Goal: Task Accomplishment & Management: Manage account settings

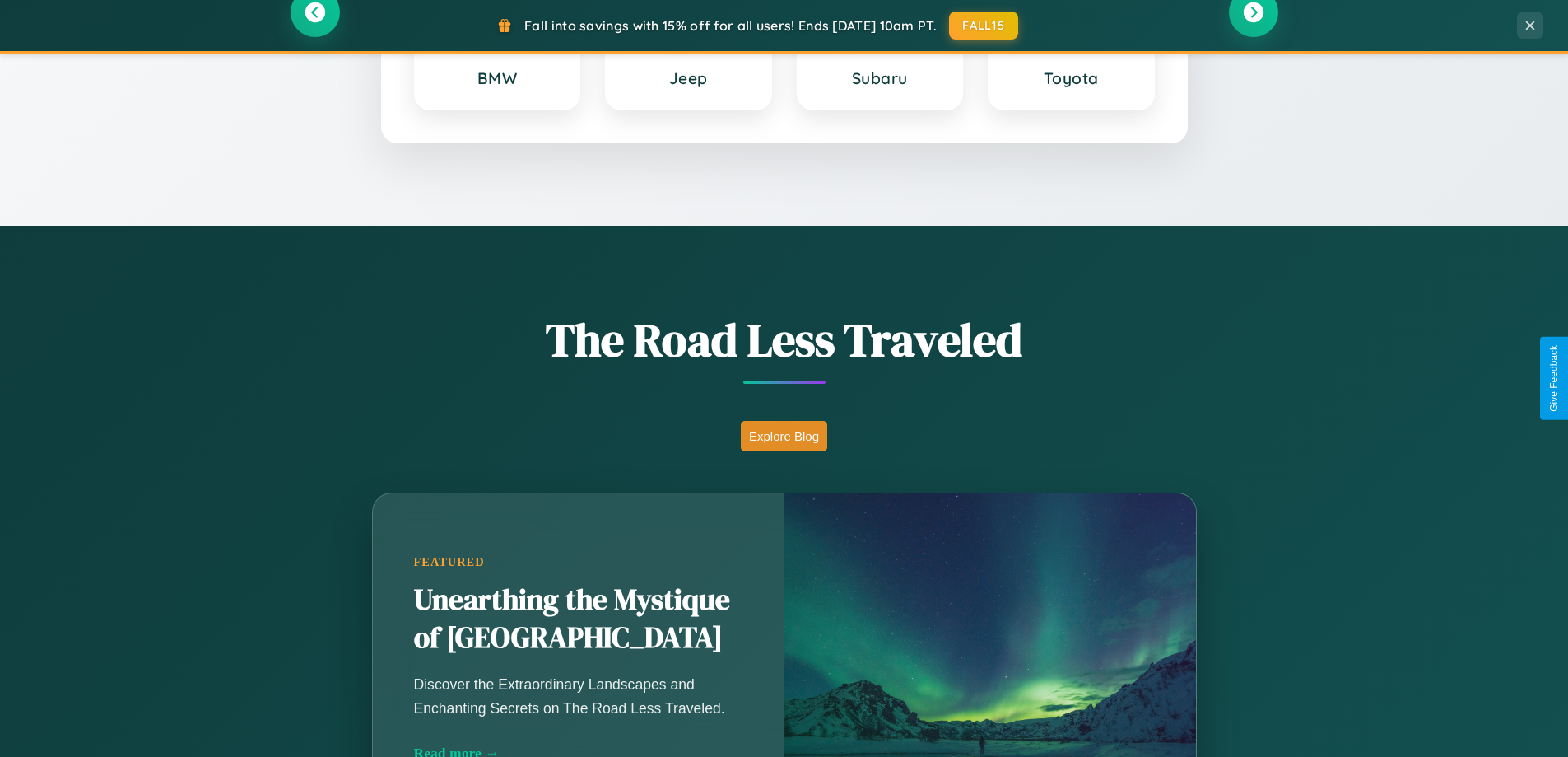
scroll to position [3169, 0]
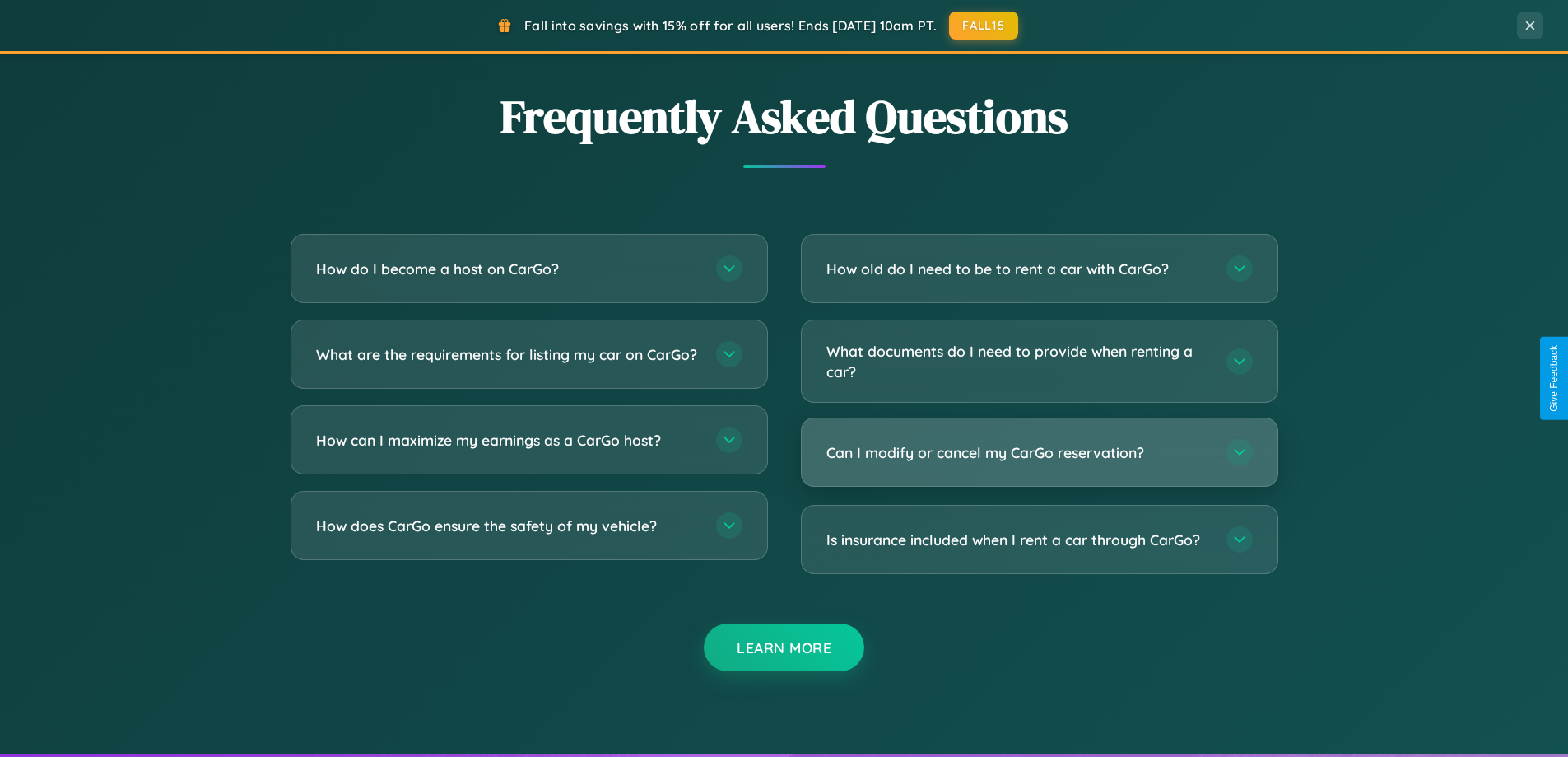
click at [1039, 452] on h3 "Can I modify or cancel my CarGo reservation?" at bounding box center [1017, 452] width 383 height 20
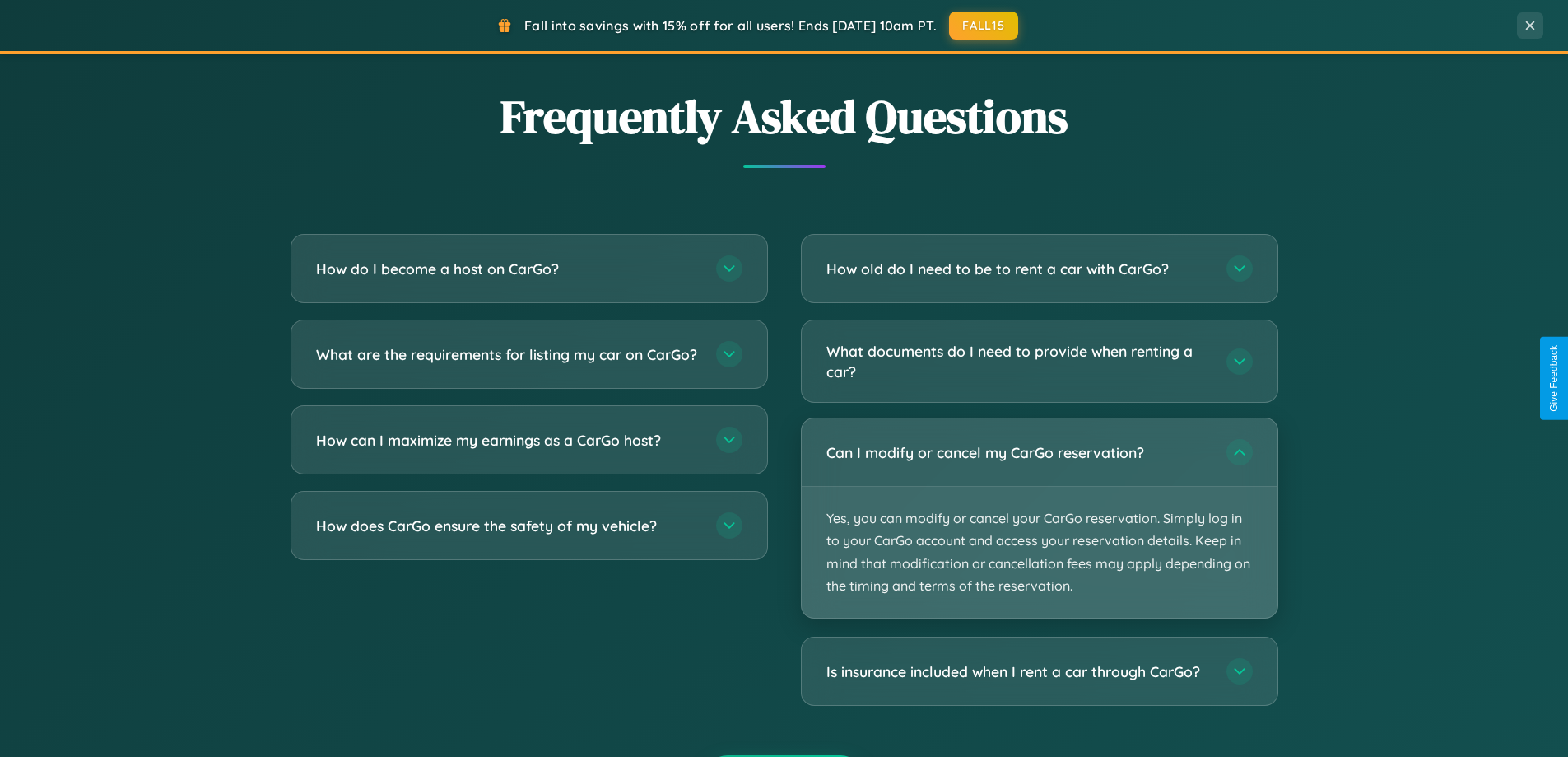
click at [1039, 518] on p "Yes, you can modify or cancel your CarGo reservation. Simply log in to your Car…" at bounding box center [1040, 552] width 475 height 131
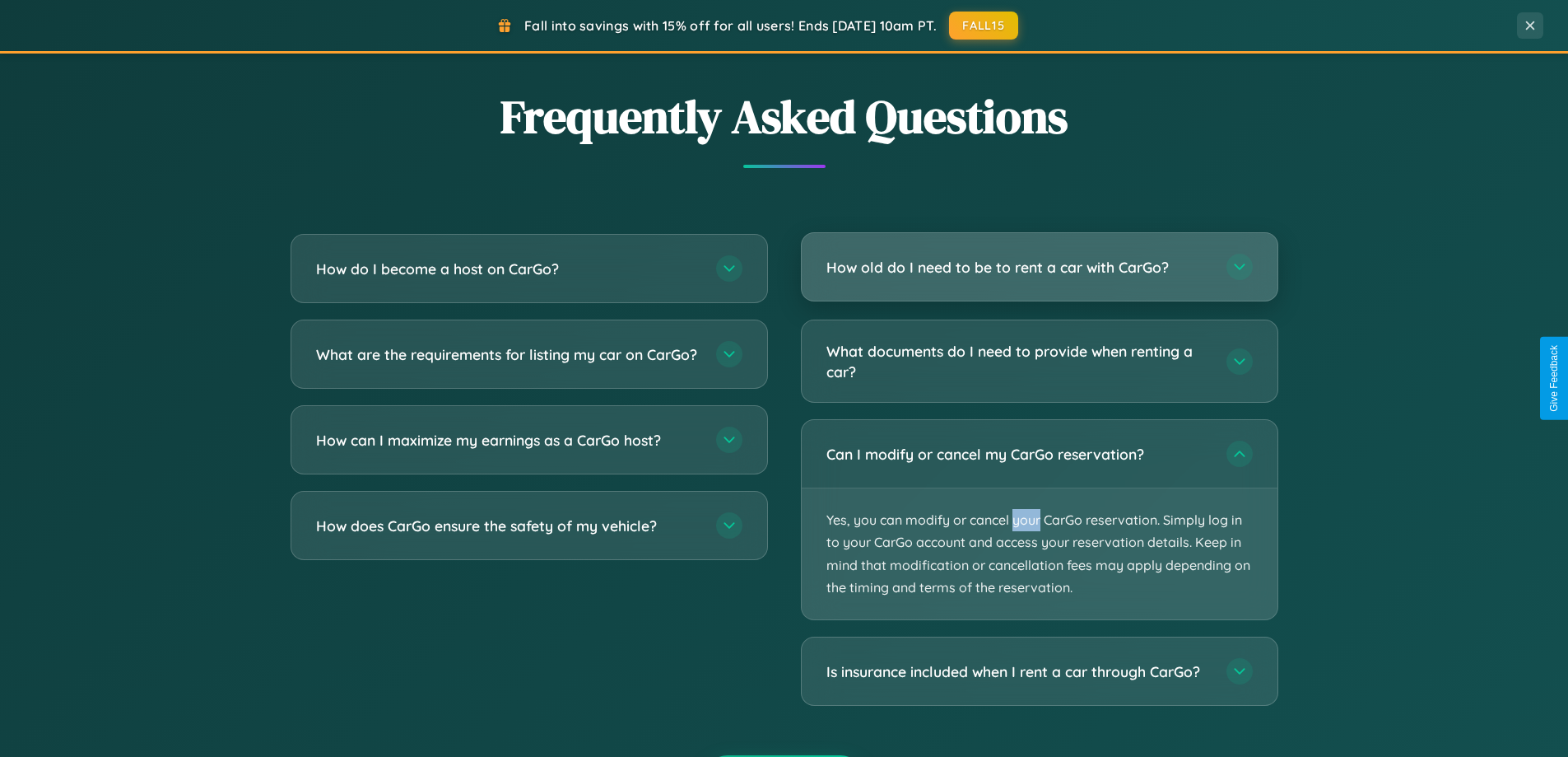
click at [1039, 267] on h3 "How old do I need to be to rent a car with CarGo?" at bounding box center [1017, 268] width 383 height 20
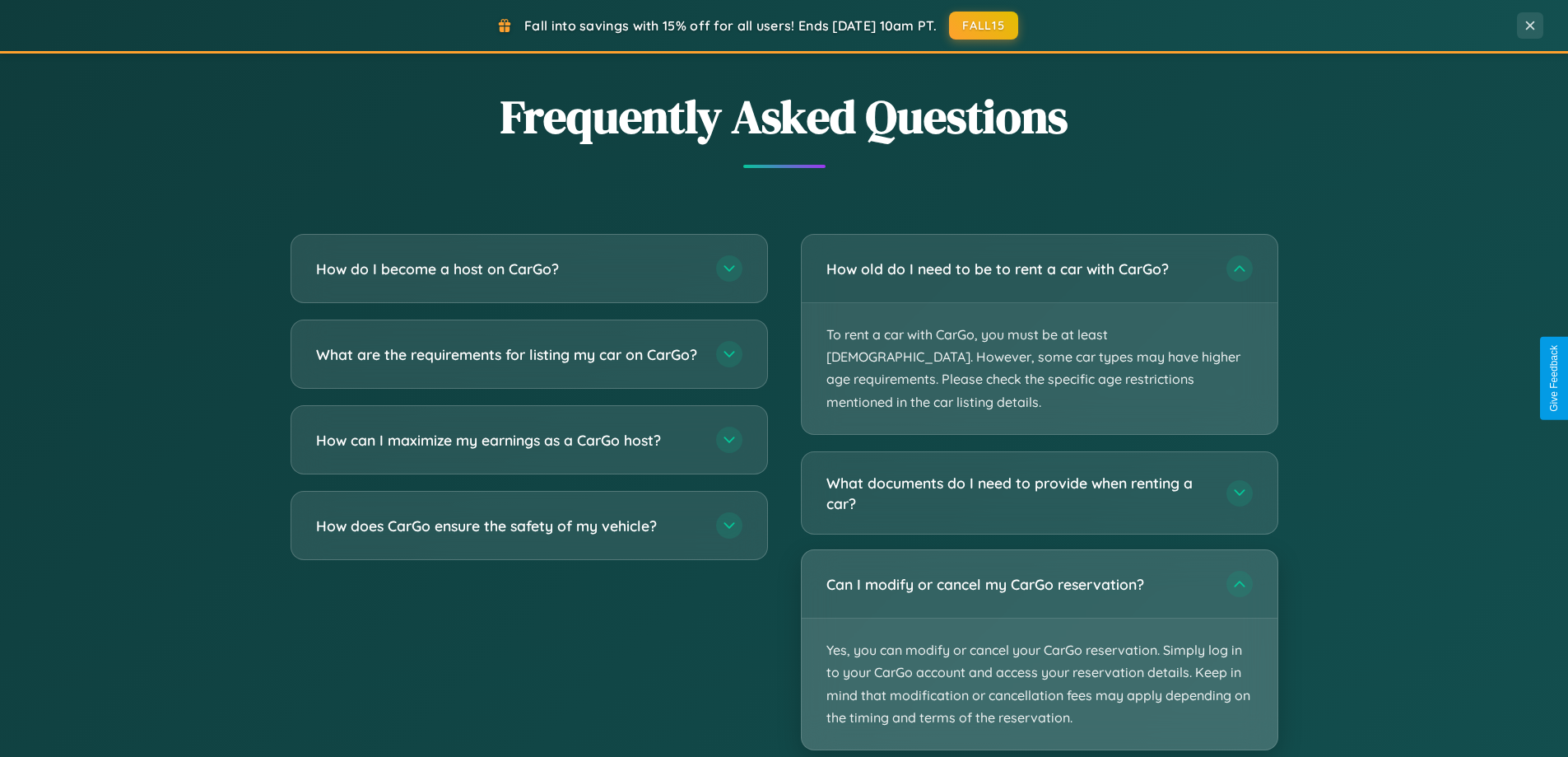
click at [1039, 629] on p "Yes, you can modify or cancel your CarGo reservation. Simply log in to your Car…" at bounding box center [1040, 684] width 475 height 131
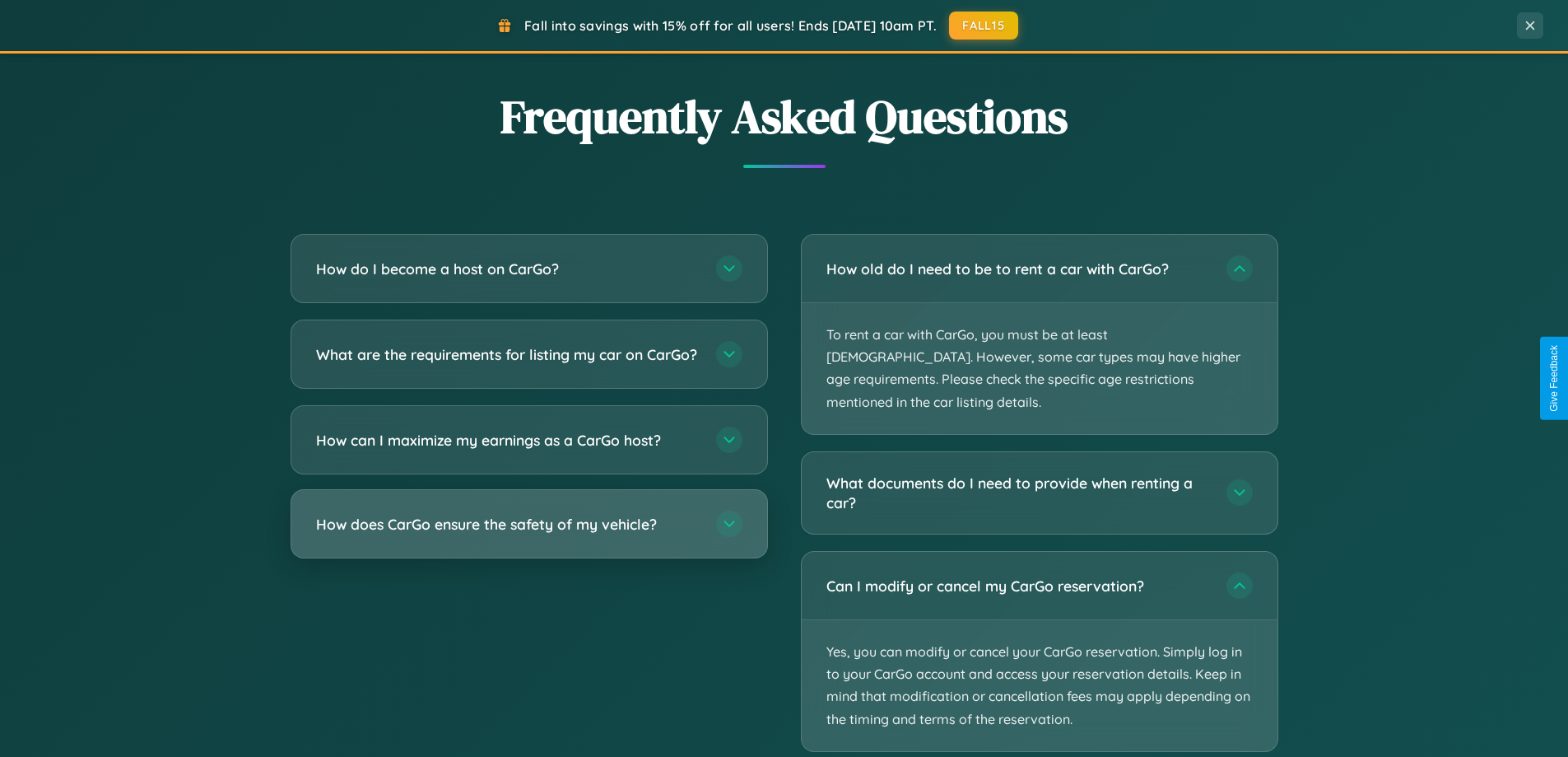
click at [528, 534] on h3 "How does CarGo ensure the safety of my vehicle?" at bounding box center [507, 524] width 383 height 20
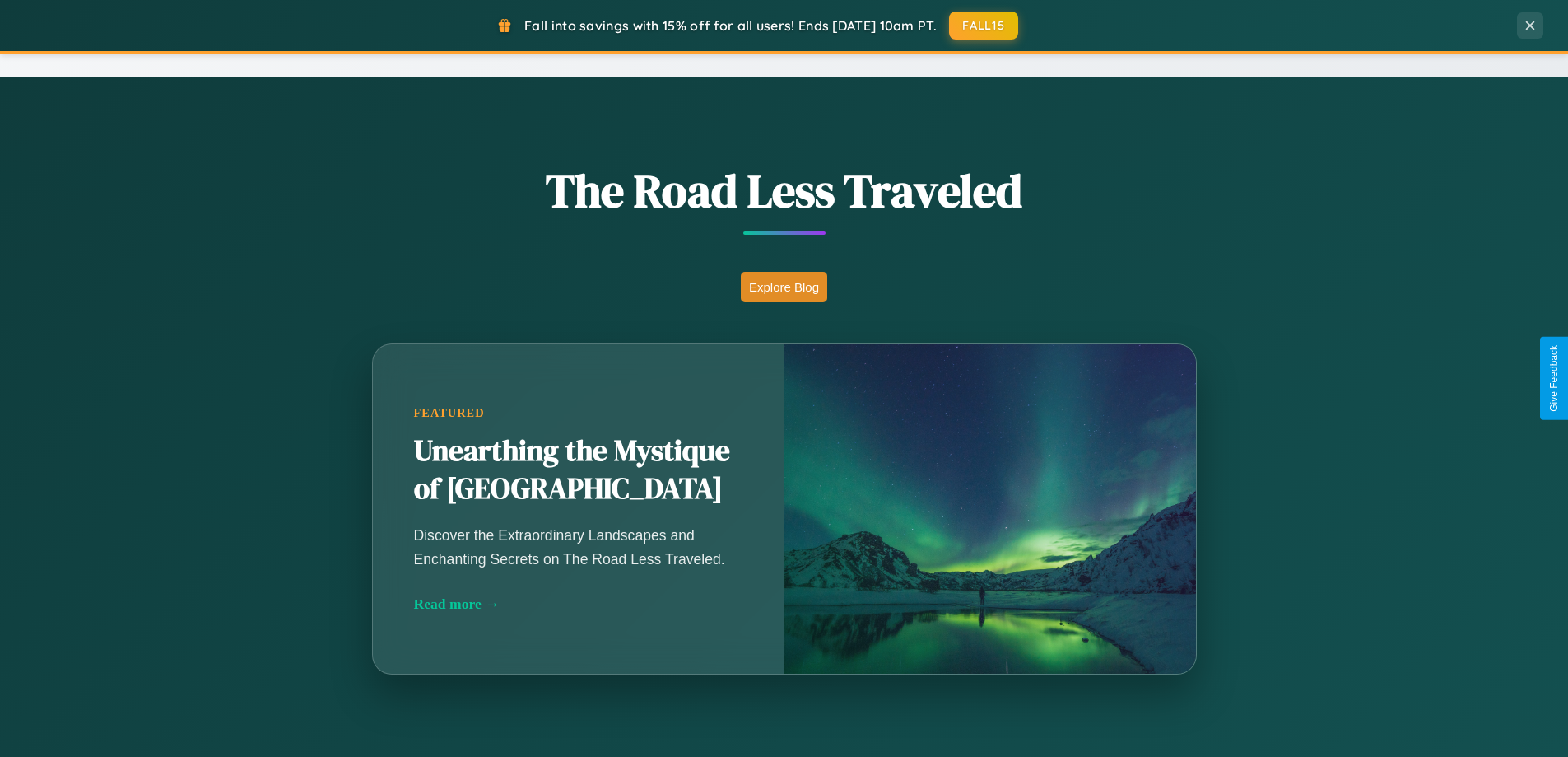
scroll to position [710, 0]
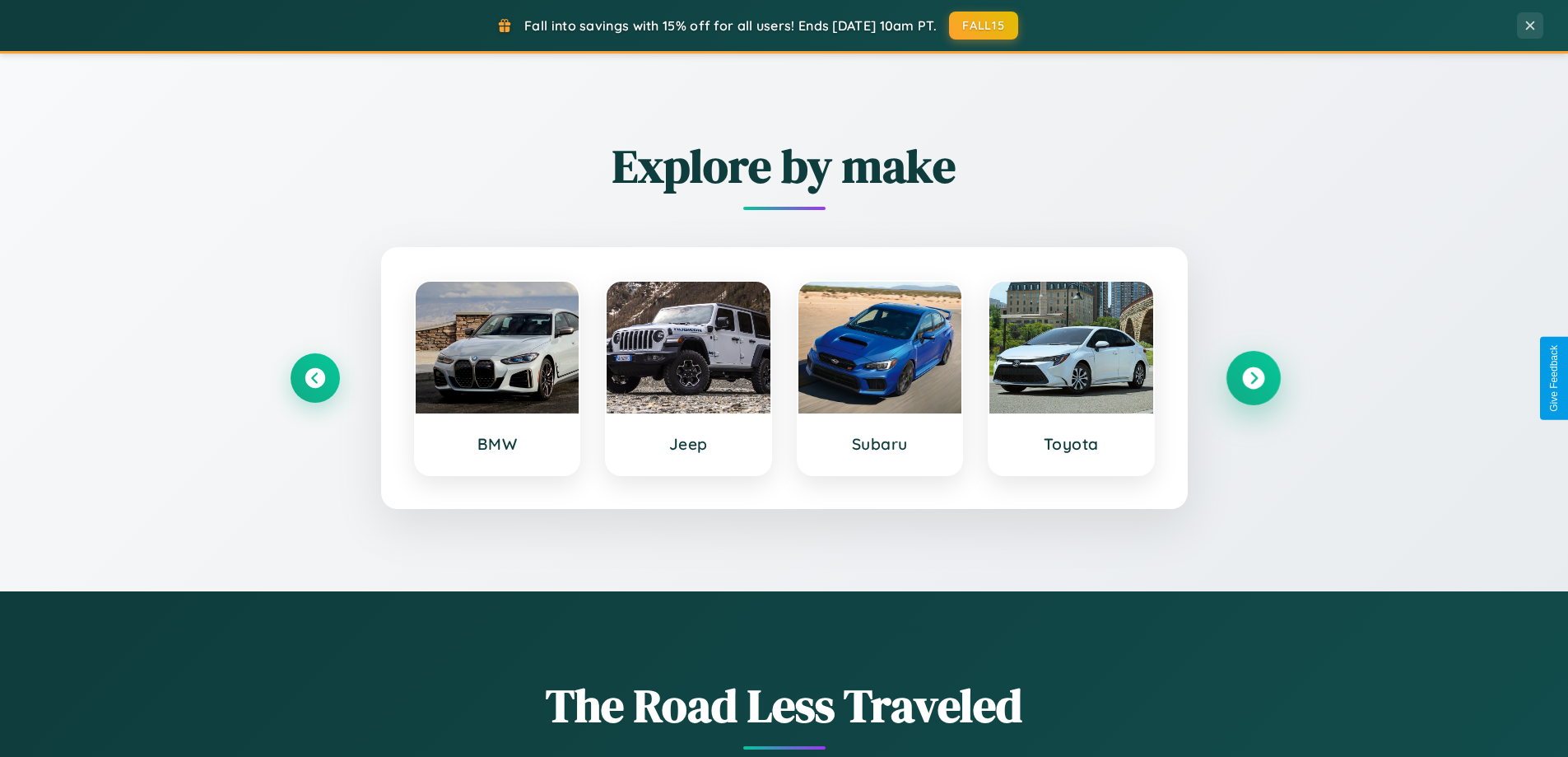
click at [1253, 378] on icon at bounding box center [1253, 378] width 22 height 22
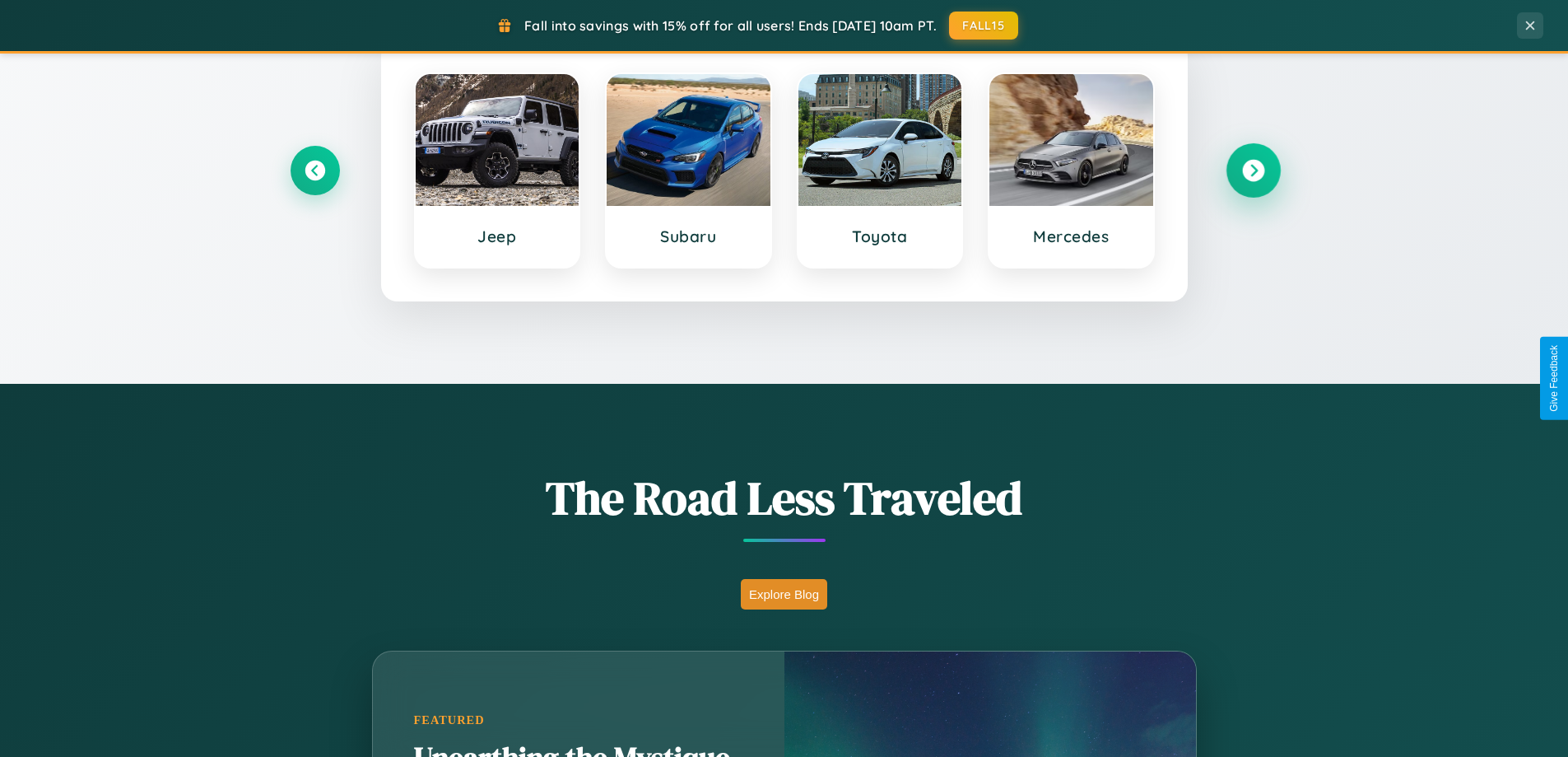
scroll to position [1450, 0]
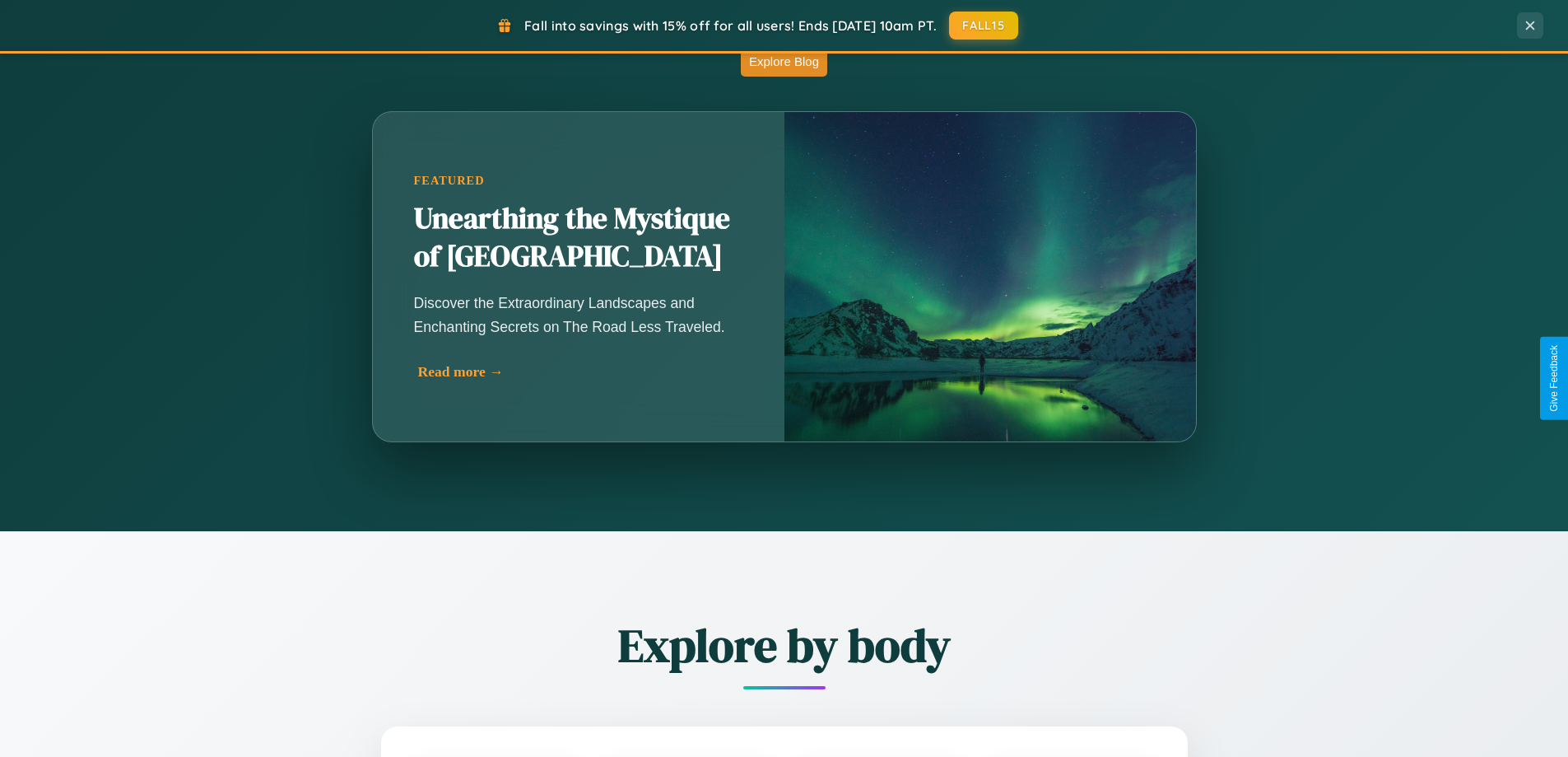
click at [582, 372] on div "Read more →" at bounding box center [582, 372] width 330 height 18
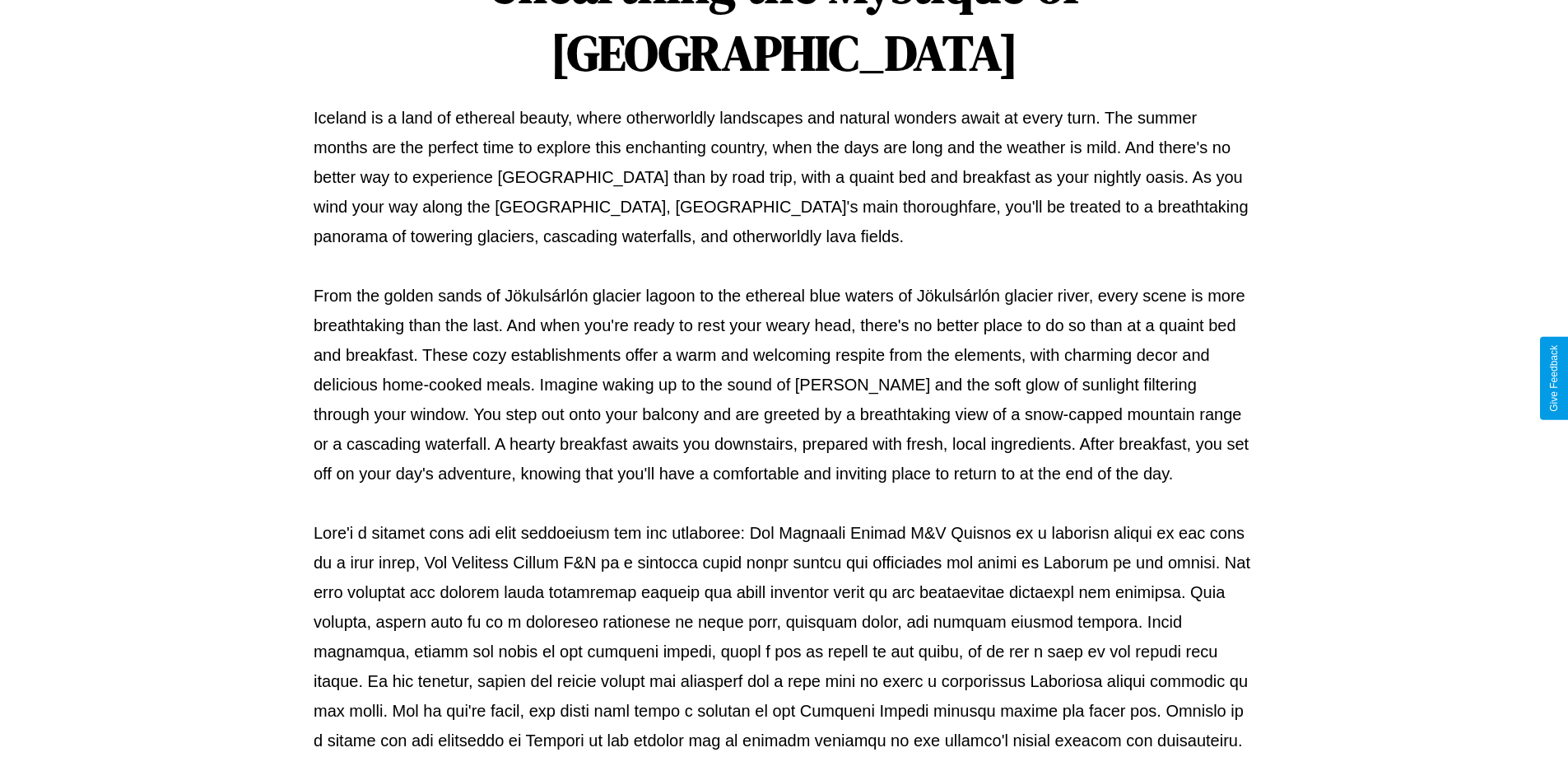
scroll to position [533, 0]
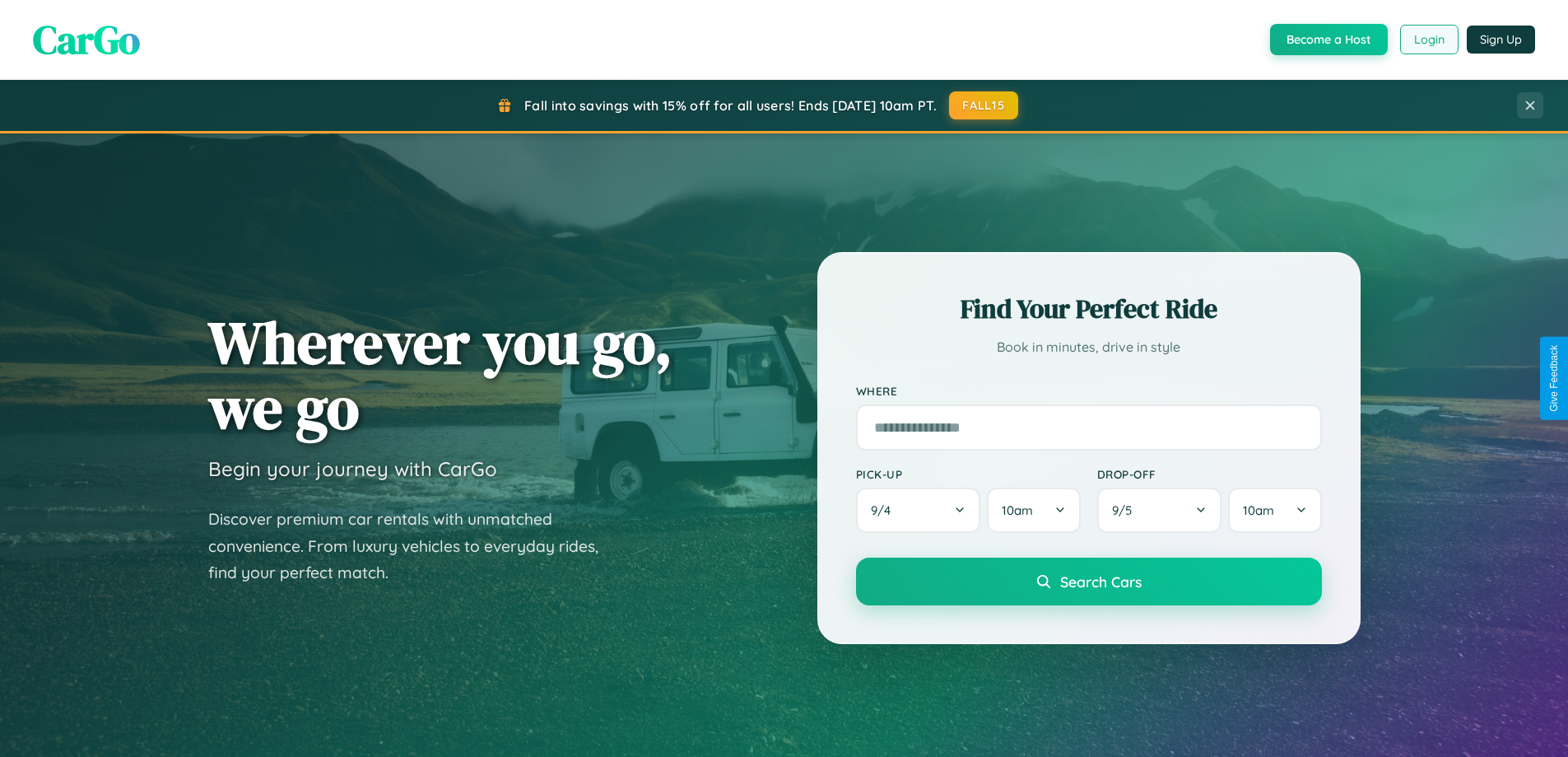
click at [1428, 40] on button "Login" at bounding box center [1429, 40] width 58 height 30
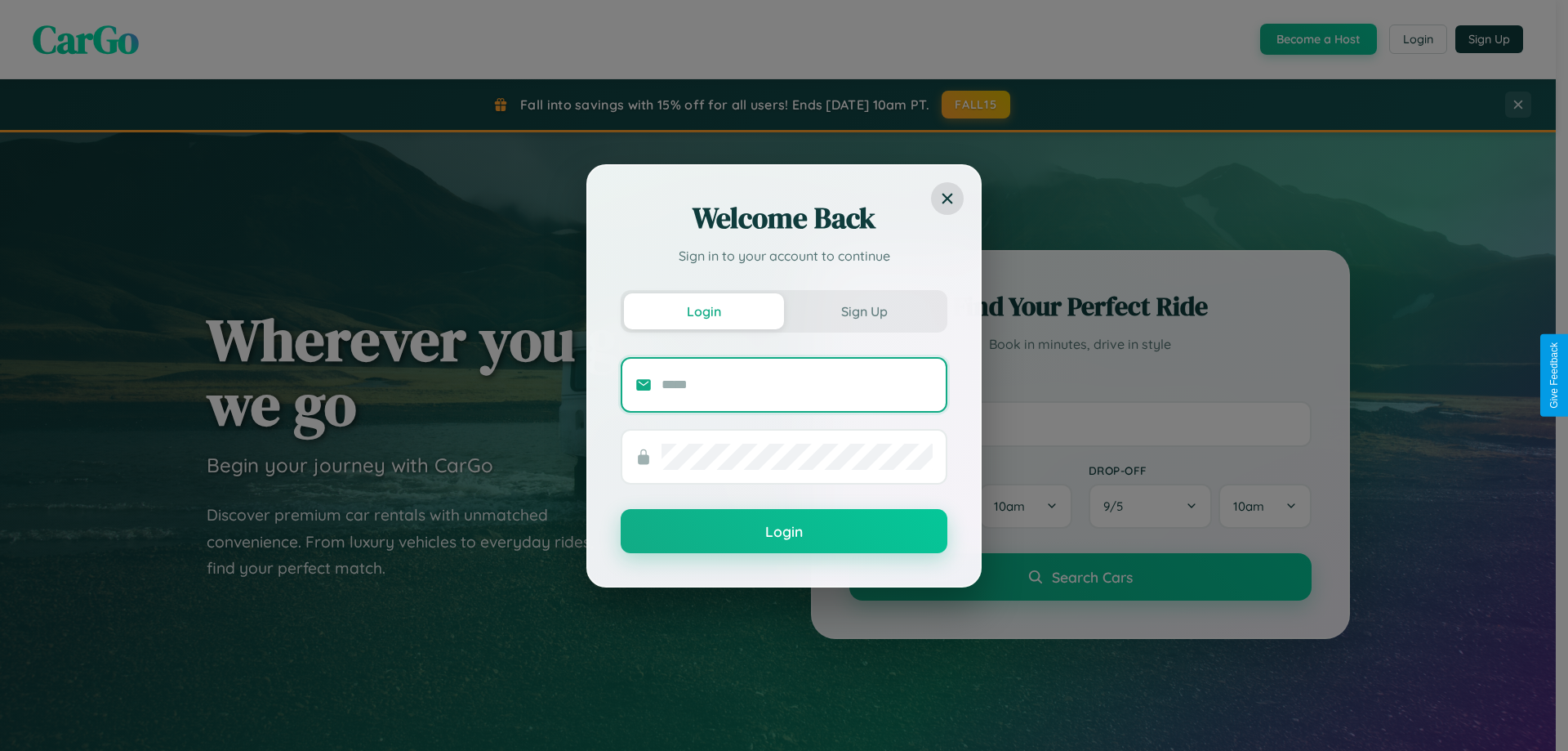
click at [797, 384] on input "text" at bounding box center [797, 384] width 271 height 26
type input "**********"
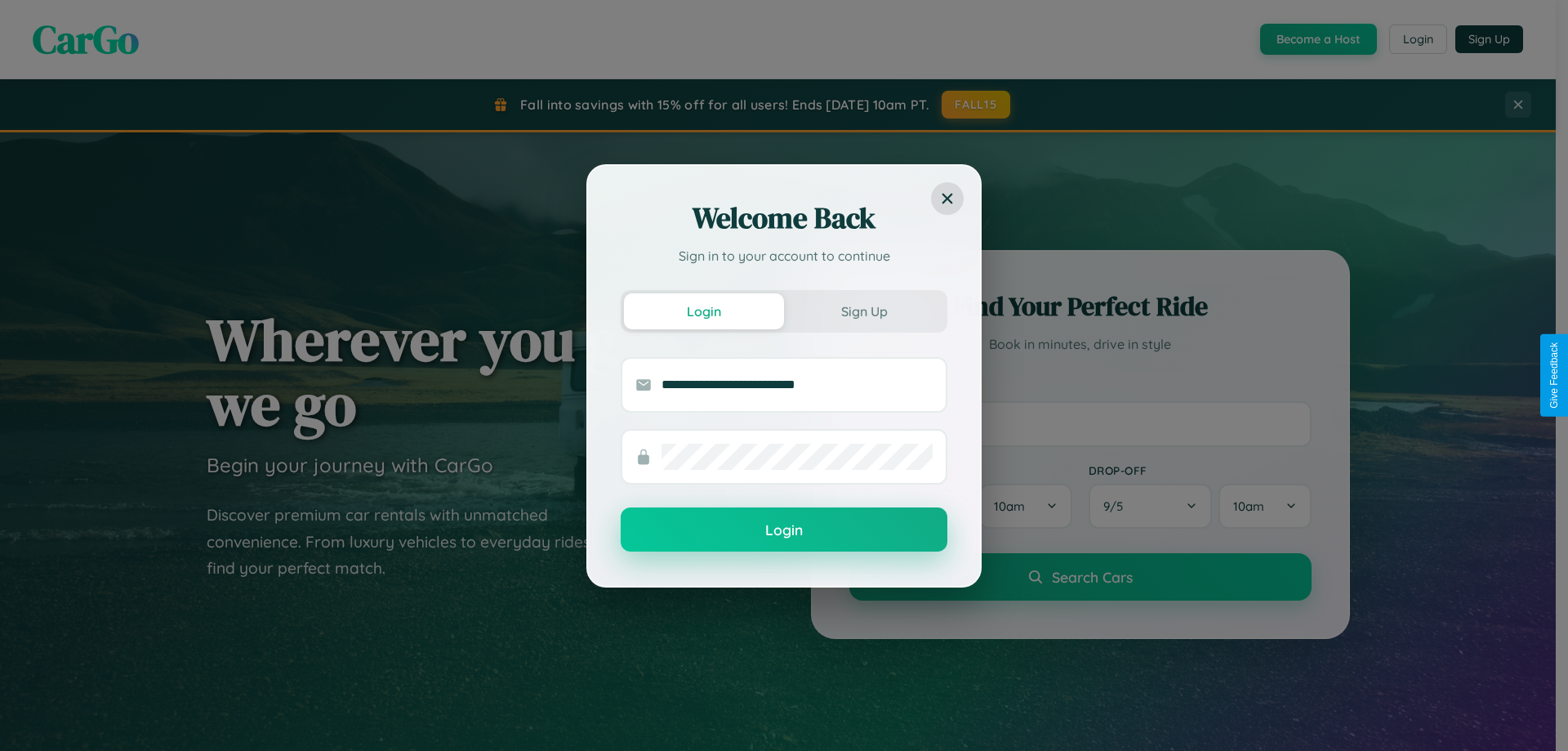
click at [784, 530] on button "Login" at bounding box center [784, 530] width 327 height 44
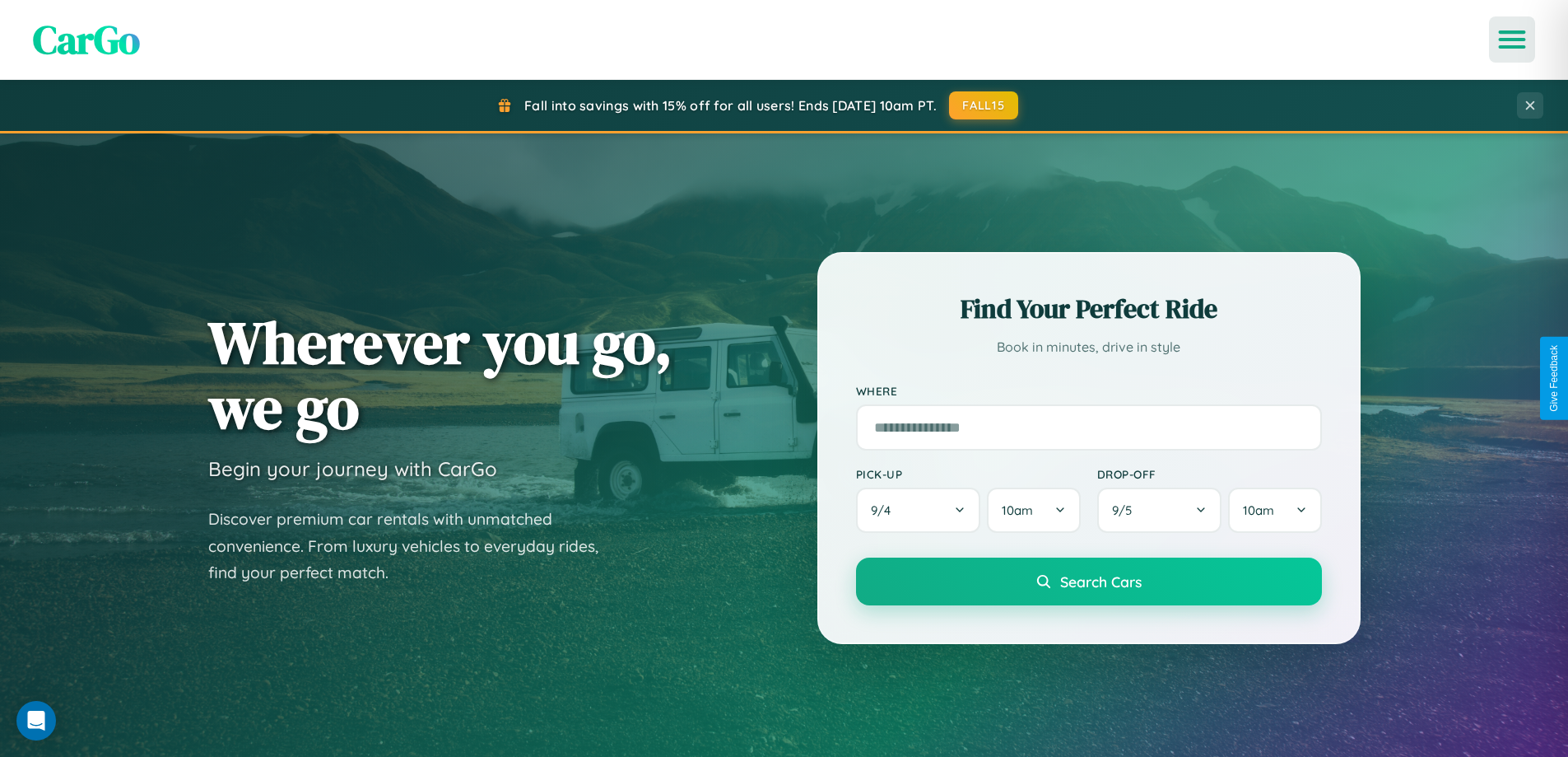
click at [1512, 40] on icon "Open menu" at bounding box center [1512, 40] width 24 height 15
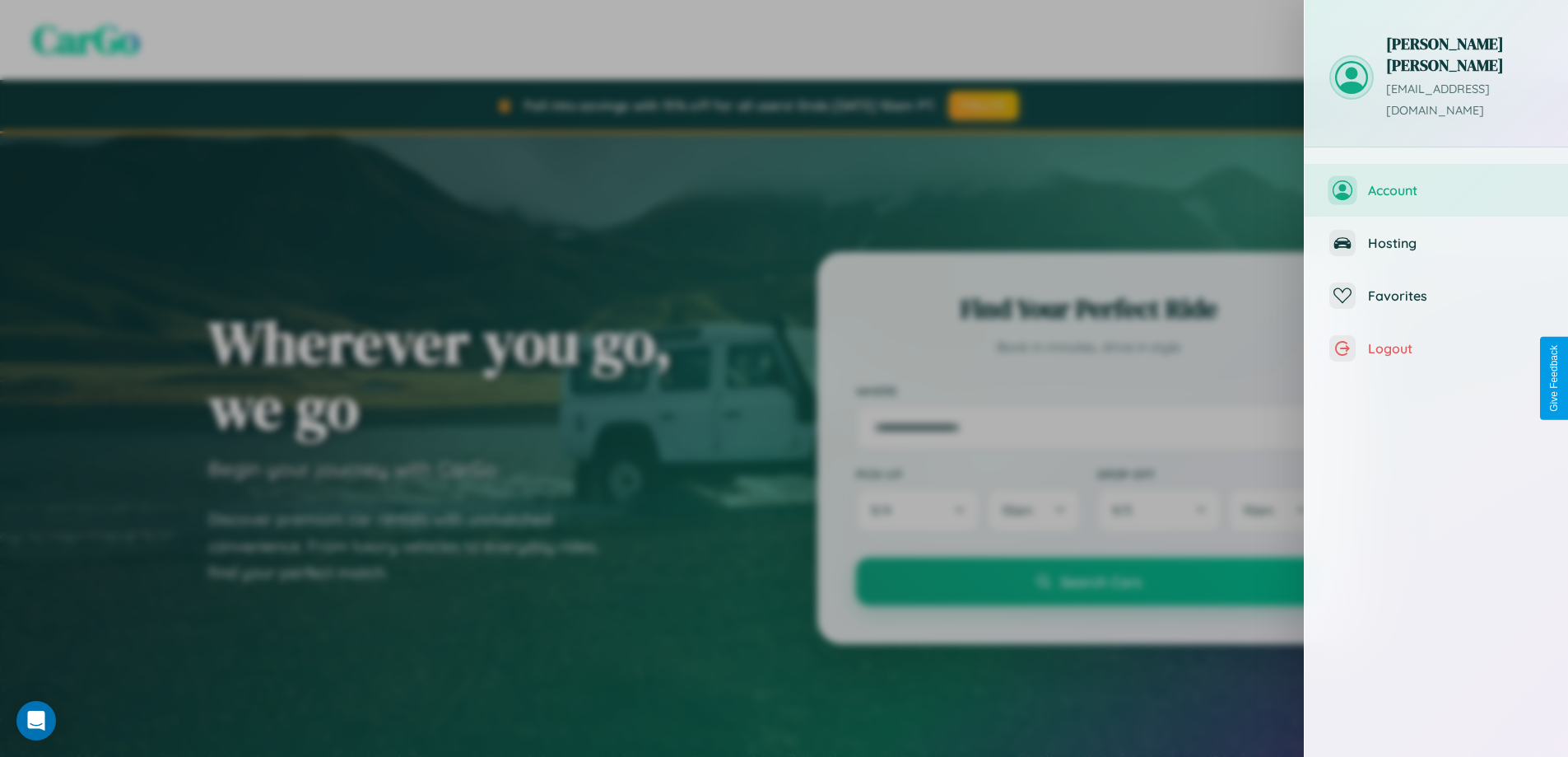
click at [1436, 182] on span "Account" at bounding box center [1456, 190] width 175 height 17
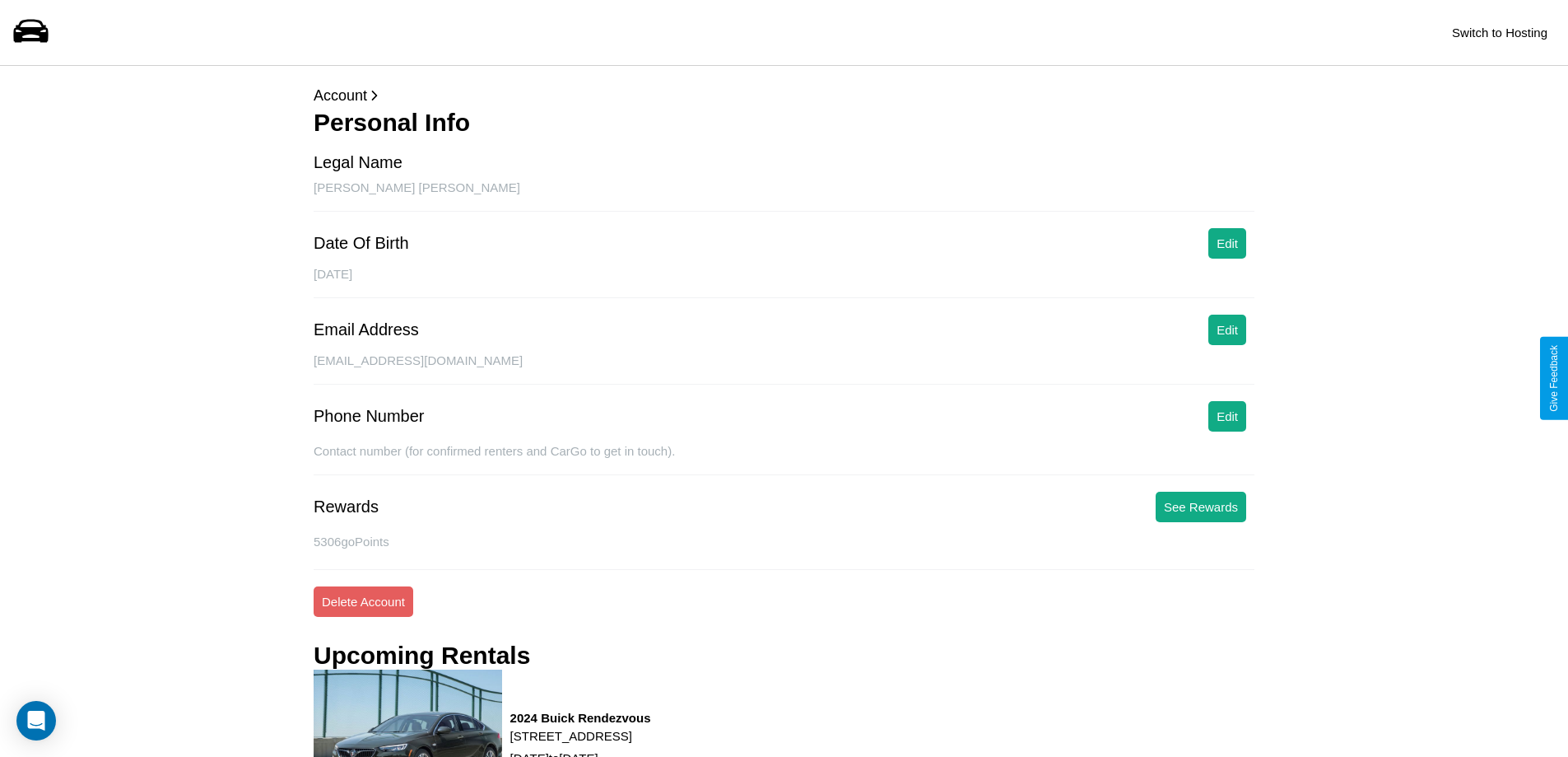
scroll to position [2521, 0]
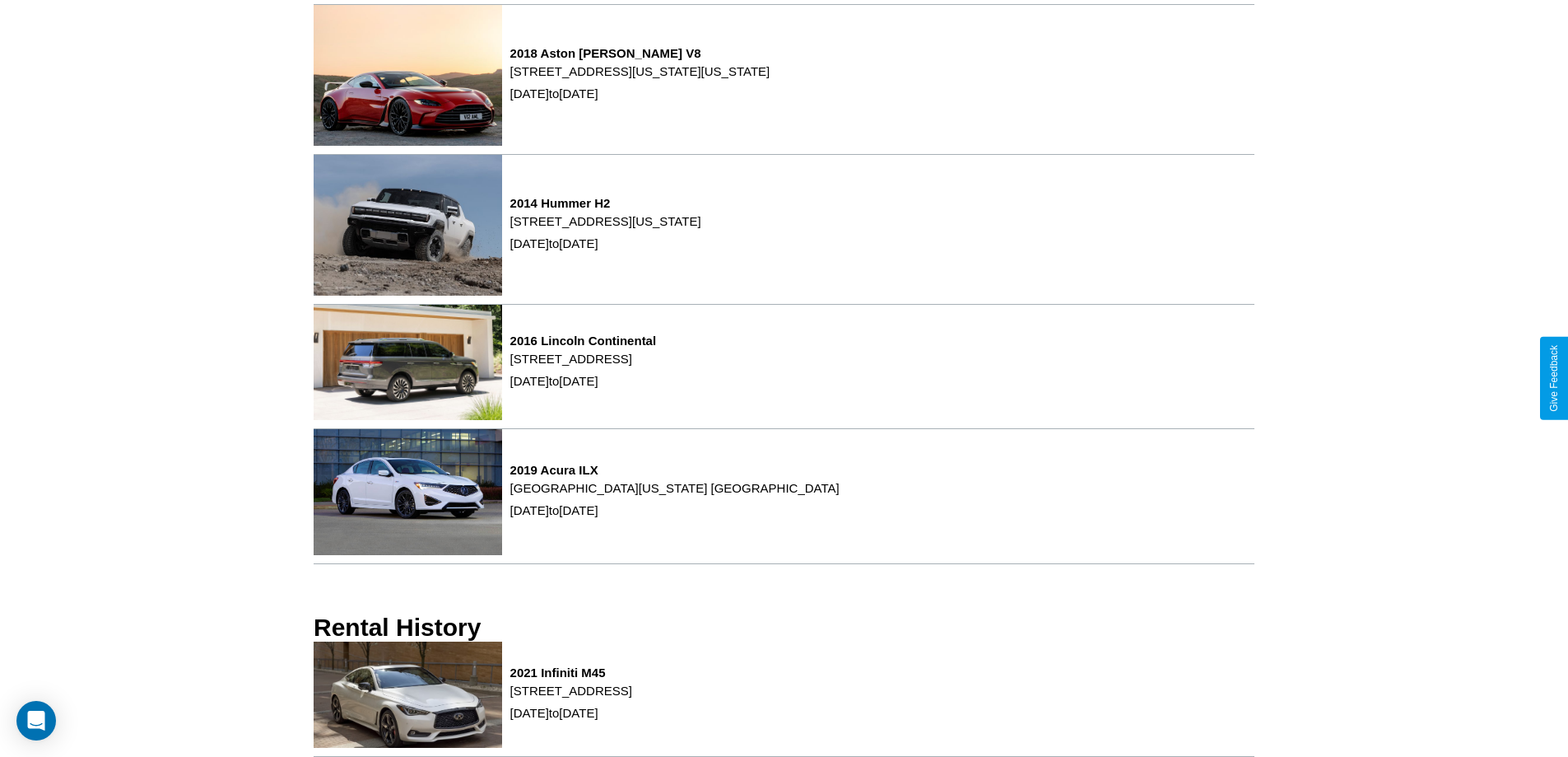
click at [784, 698] on div "2021 Infiniti M45 [STREET_ADDRESS] [DATE] to [DATE]" at bounding box center [784, 699] width 940 height 115
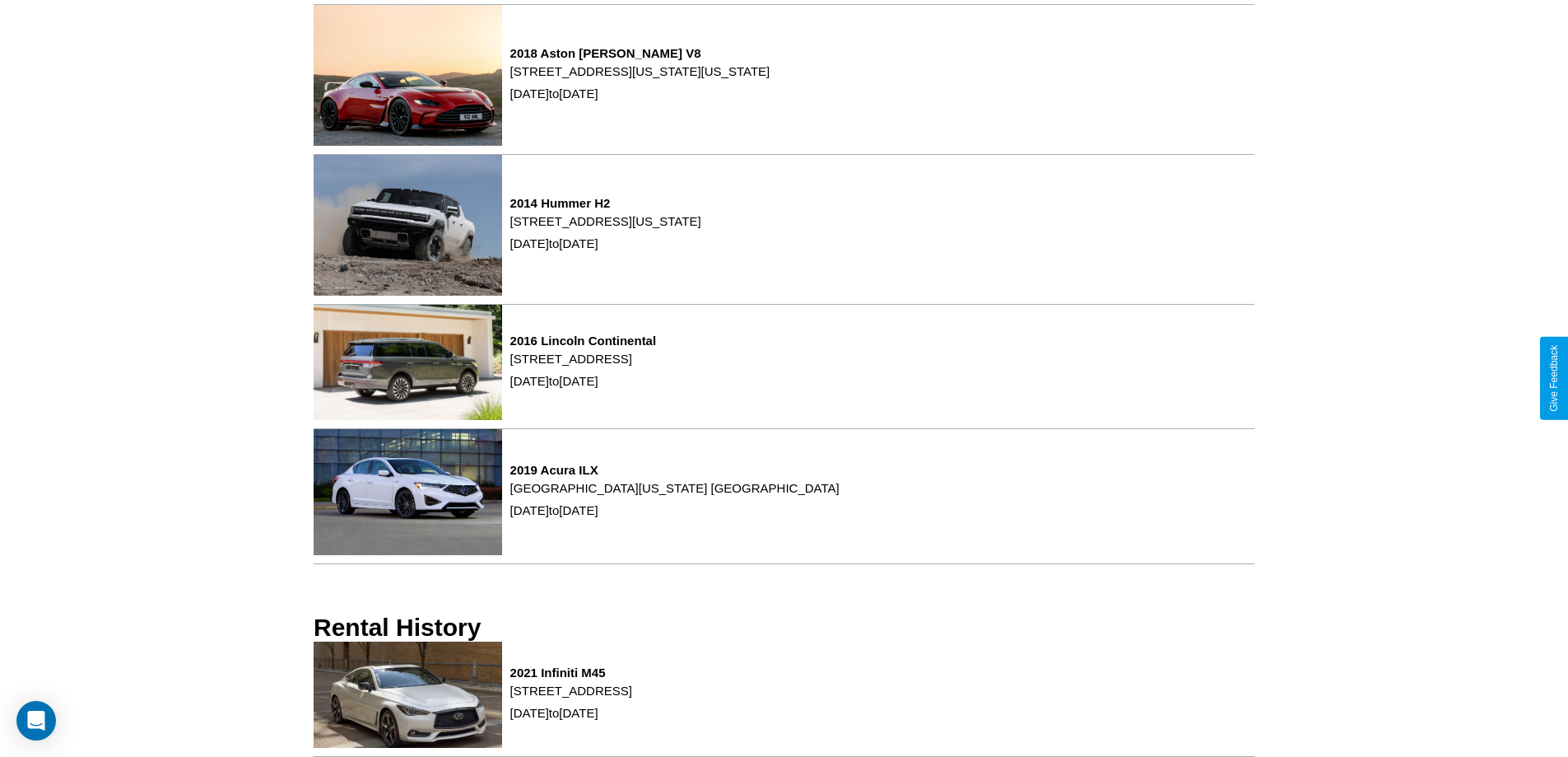
click at [784, 698] on div "2021 Infiniti M45 [STREET_ADDRESS] [DATE] to [DATE]" at bounding box center [784, 699] width 940 height 115
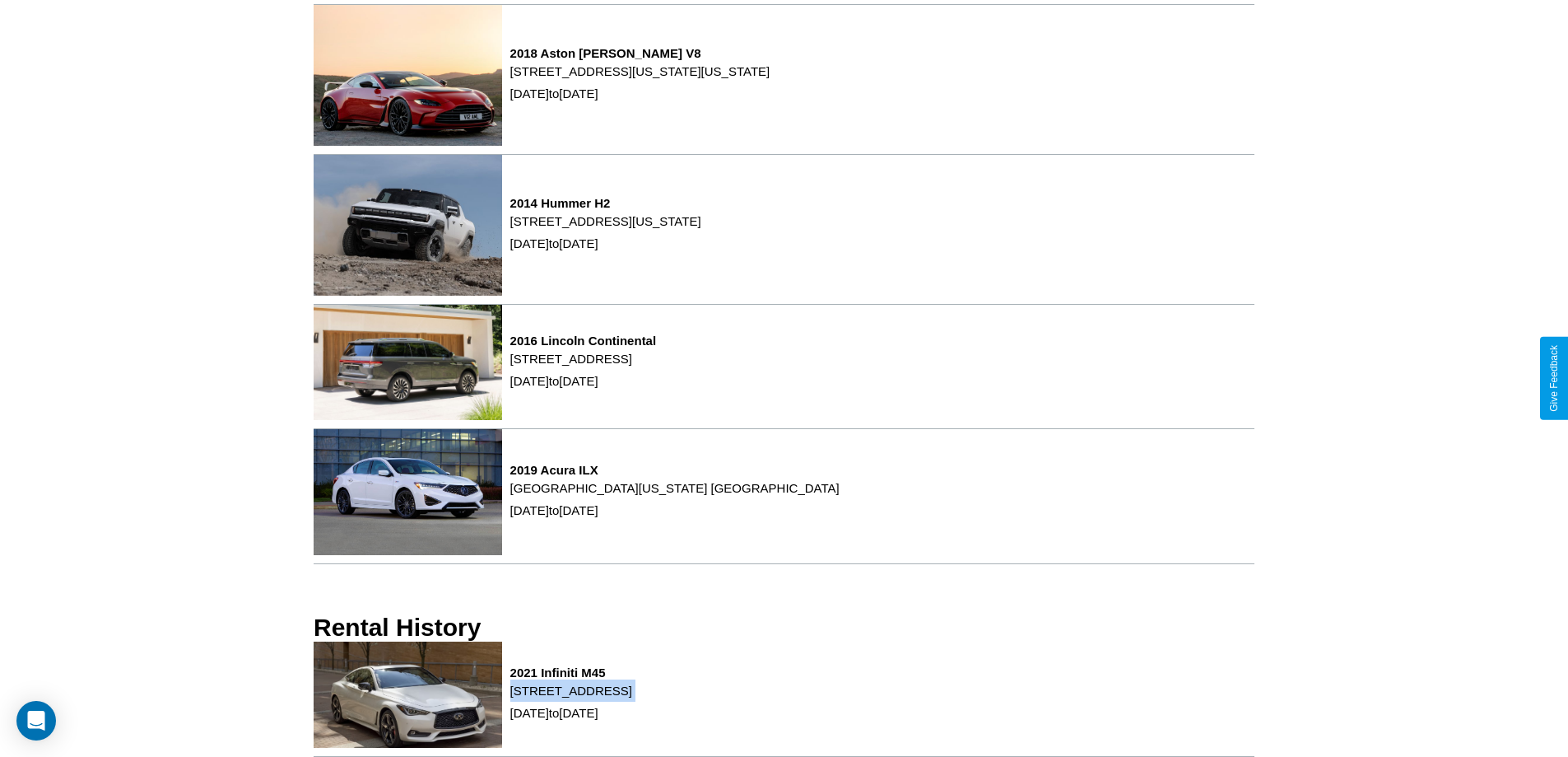
click at [784, 698] on div "2021 Infiniti M45 [STREET_ADDRESS] [DATE] to [DATE]" at bounding box center [784, 699] width 940 height 115
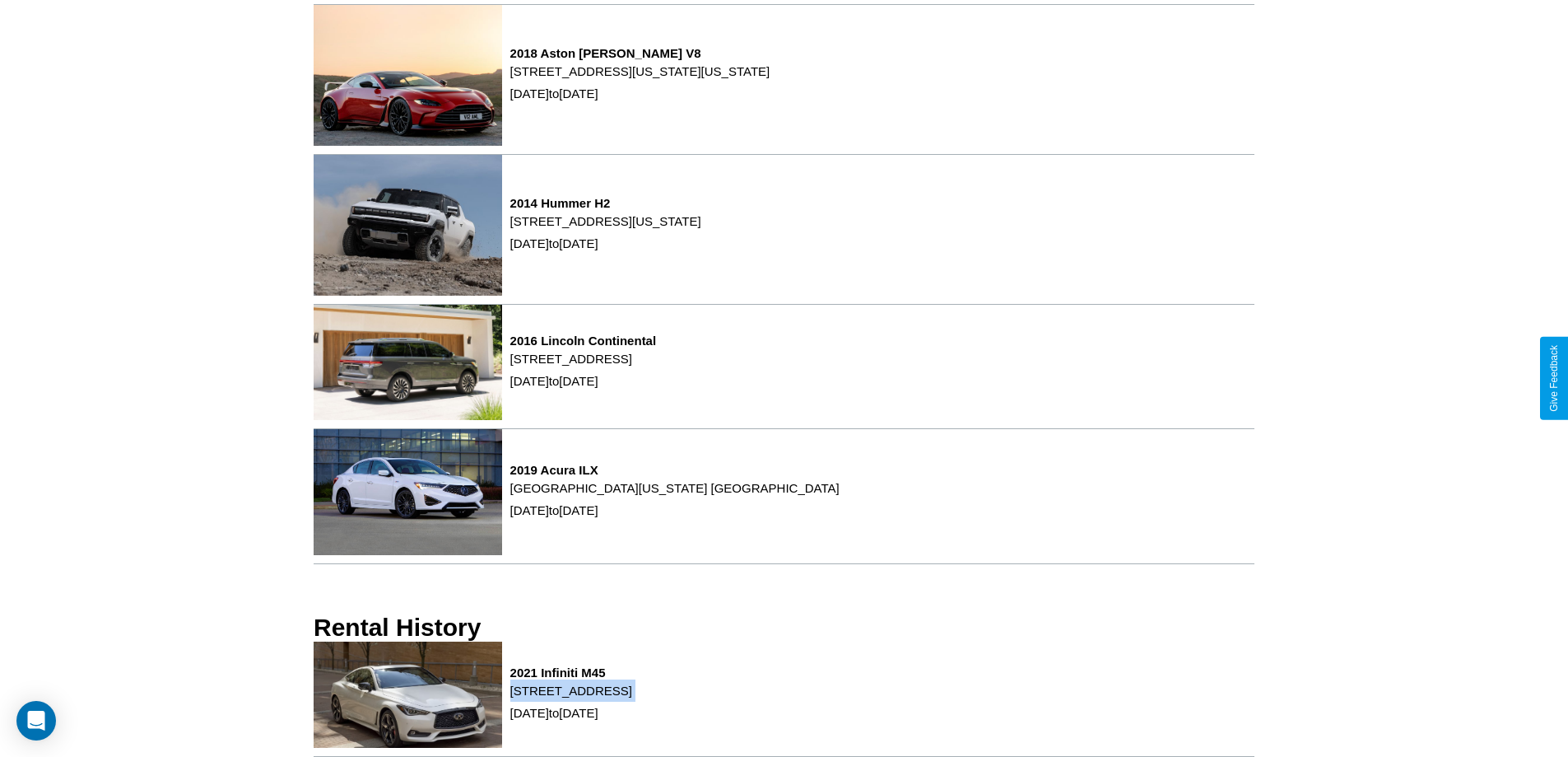
click at [784, 698] on div "2021 Infiniti M45 [STREET_ADDRESS] [DATE] to [DATE]" at bounding box center [784, 699] width 940 height 115
